Goal: Task Accomplishment & Management: Manage account settings

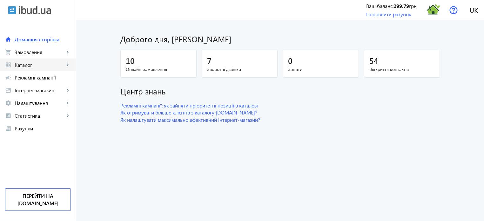
click at [41, 68] on span "Каталог" at bounding box center [40, 65] width 50 height 6
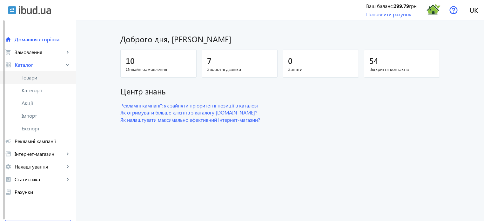
click at [35, 77] on span "Товари" at bounding box center [46, 77] width 49 height 6
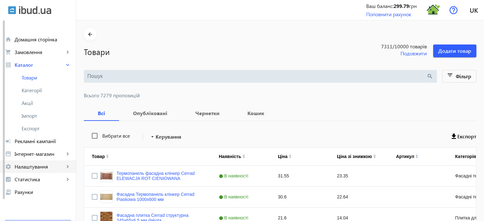
click at [45, 168] on span "Налаштування" at bounding box center [40, 166] width 50 height 6
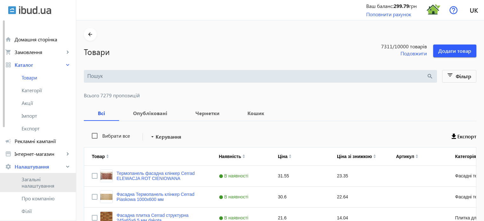
click at [43, 183] on span "Загальні налаштування" at bounding box center [46, 182] width 49 height 13
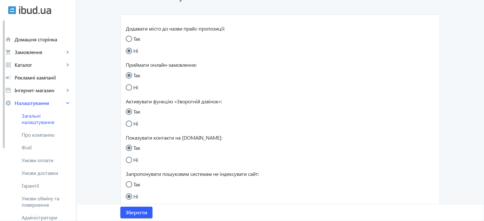
scroll to position [191, 0]
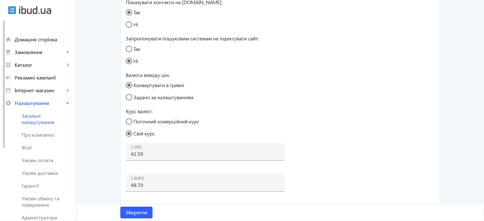
click at [100, 88] on main "arrow_back Загальні налаштування Додавати місто до назви прайс-пропозиції: Так …" at bounding box center [280, 121] width 408 height 568
